Goal: Information Seeking & Learning: Find specific fact

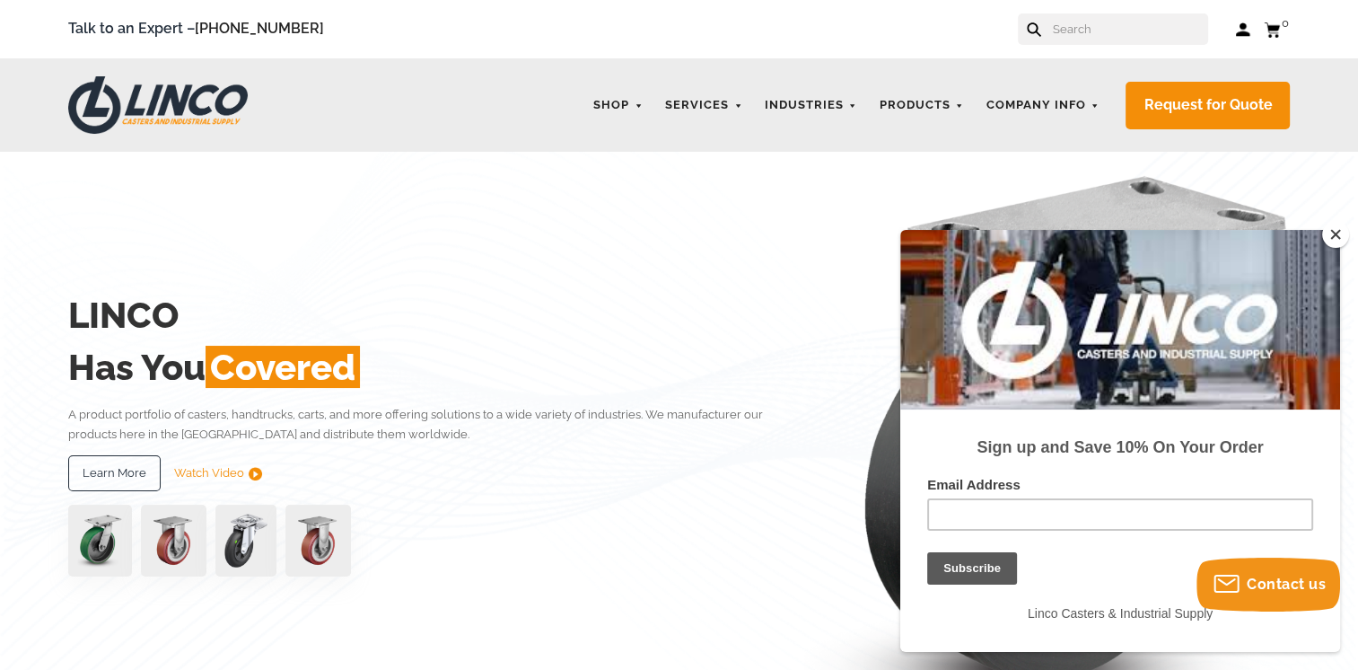
click at [1103, 38] on input "text" at bounding box center [1129, 28] width 158 height 31
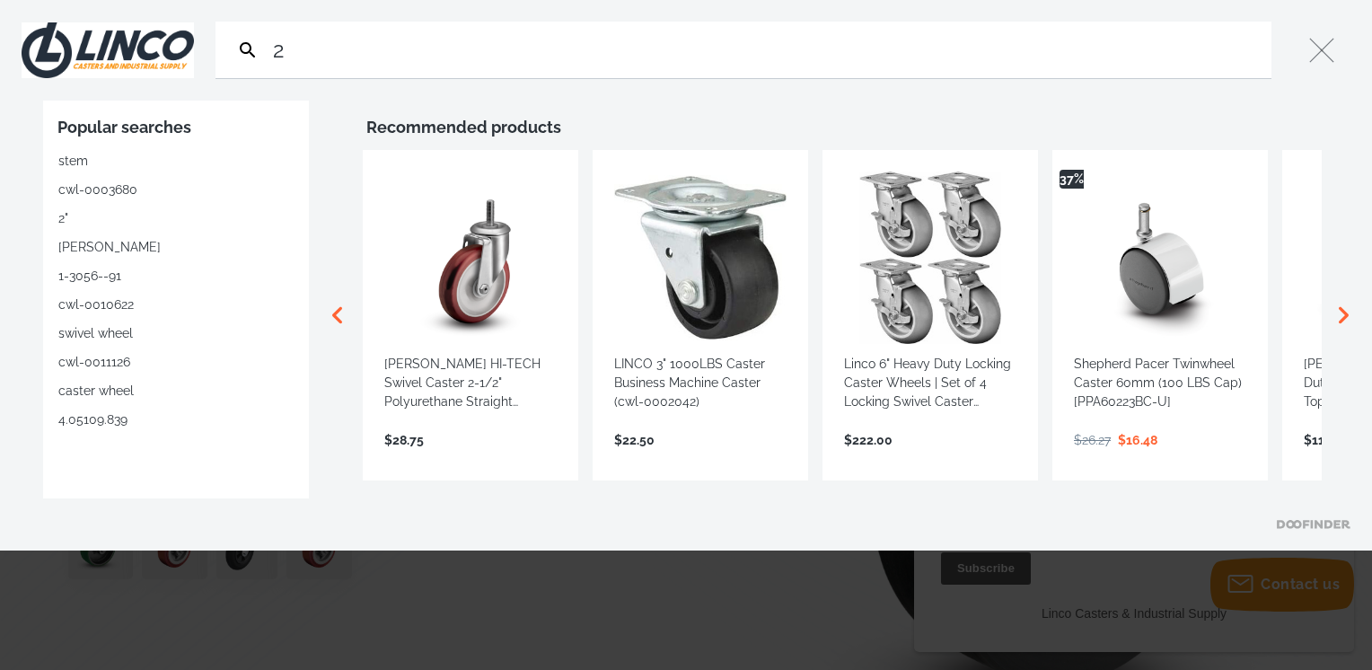
type input "2"
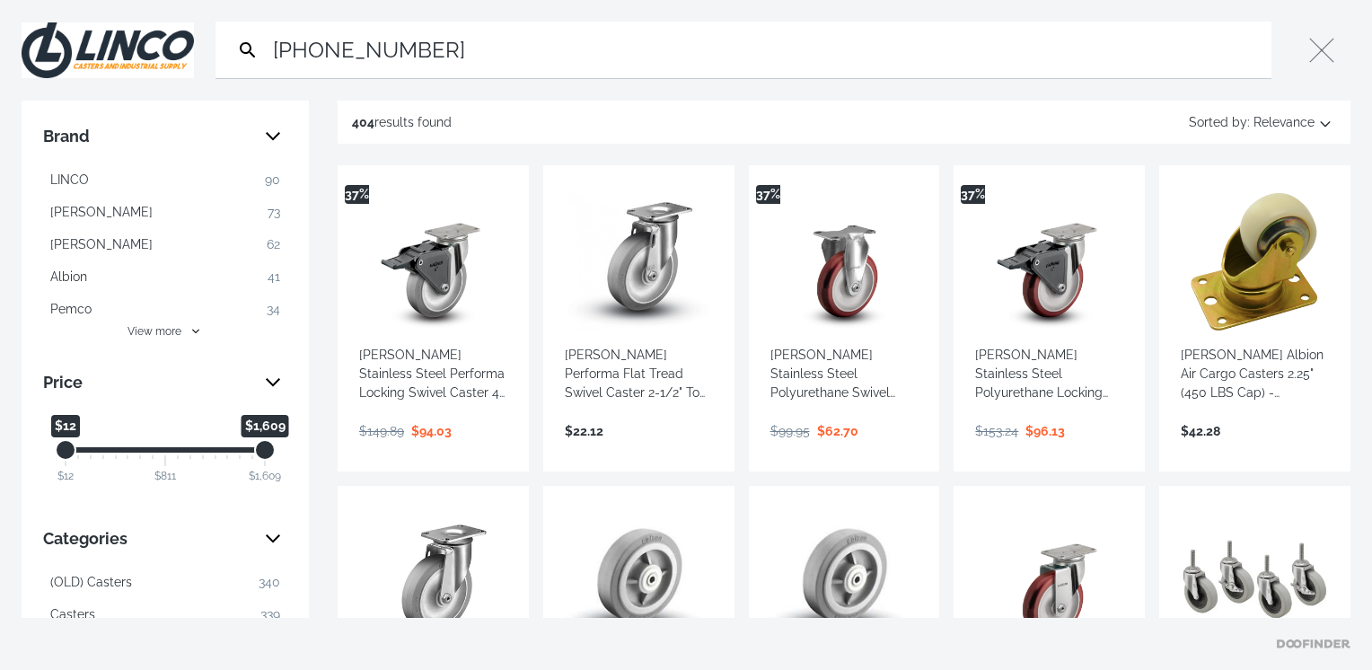
type input "[PHONE_NUMBER]"
